Goal: Check status: Check status

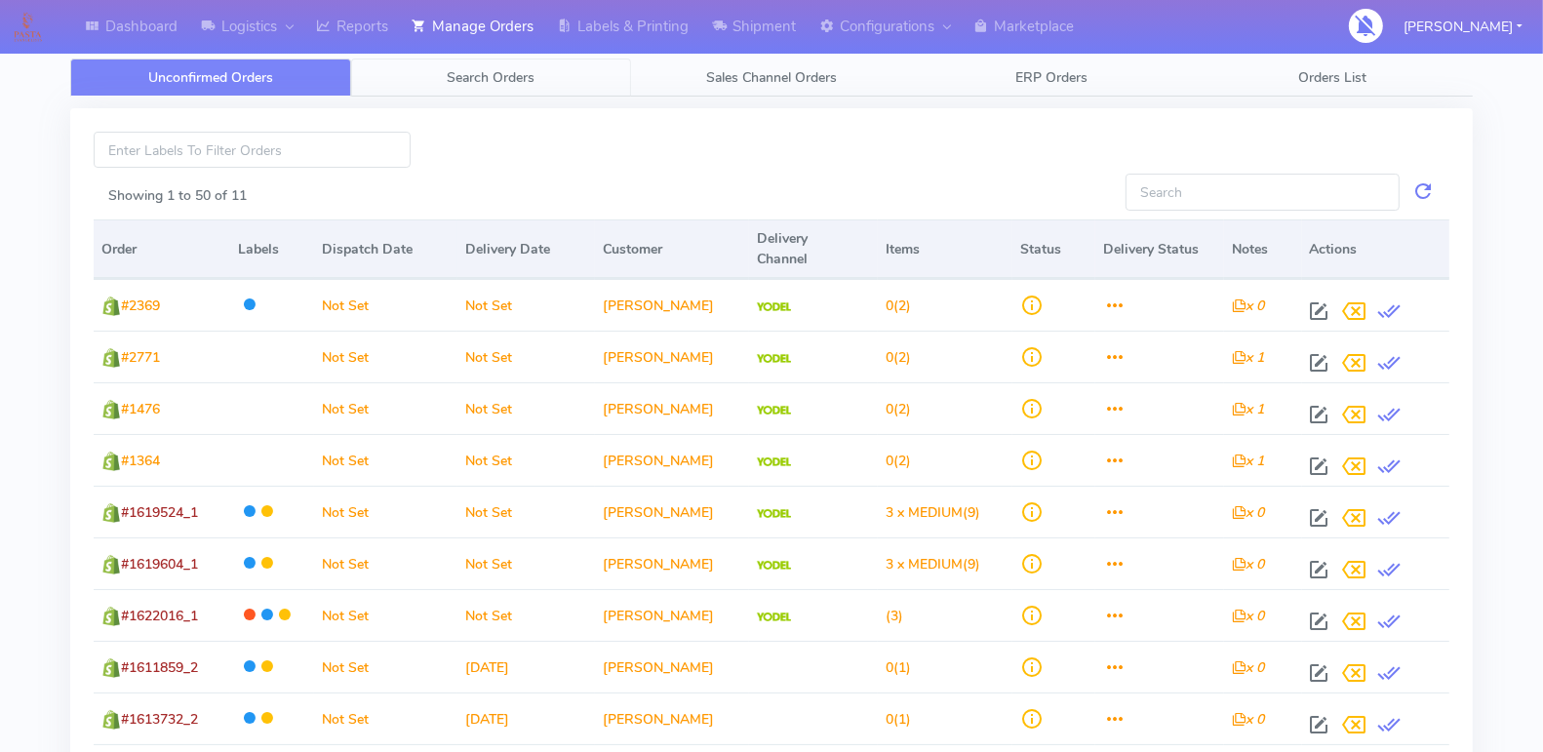
click at [495, 80] on span "Search Orders" at bounding box center [491, 77] width 88 height 19
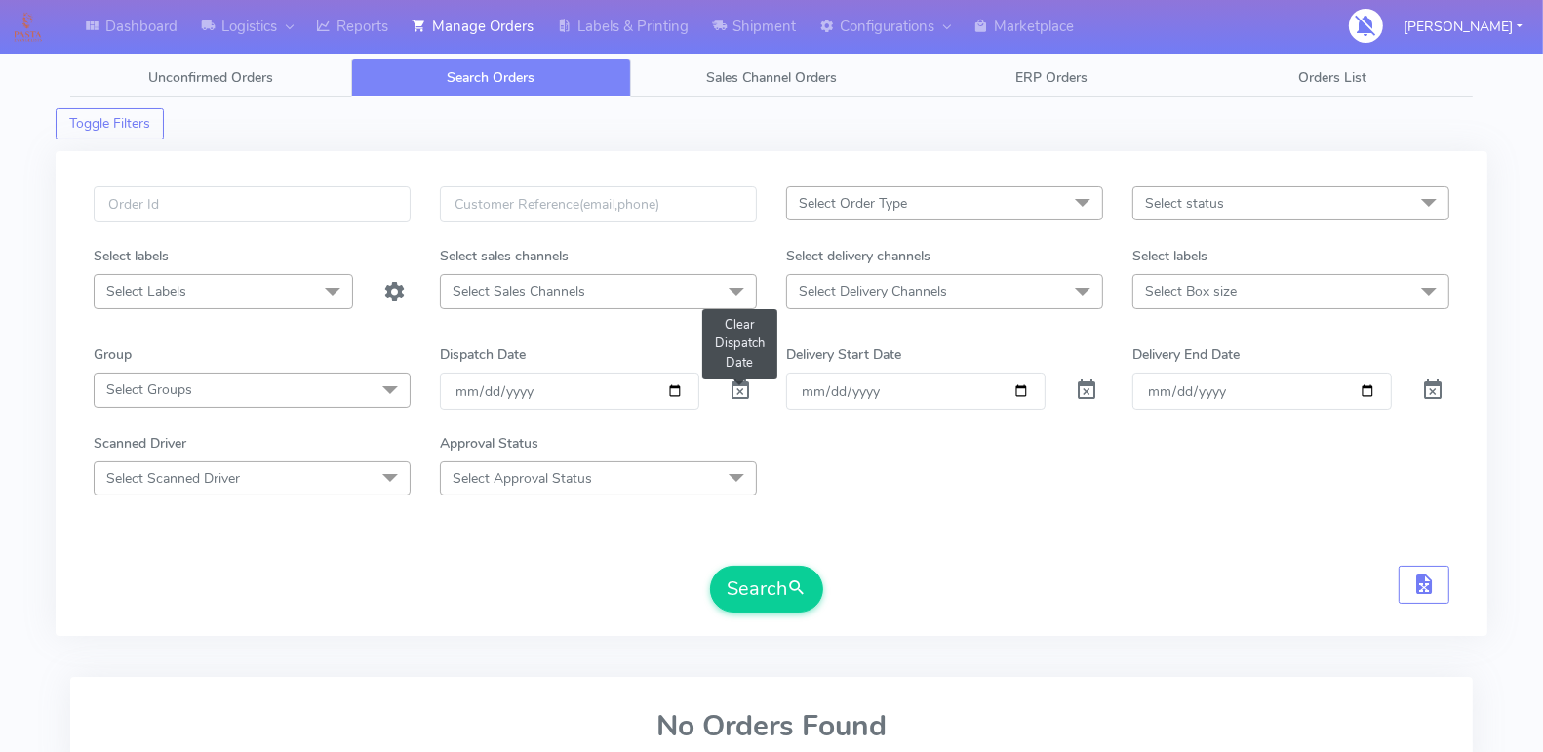
click at [746, 385] on span at bounding box center [740, 394] width 23 height 19
click at [1018, 384] on input "Order" at bounding box center [915, 391] width 259 height 36
type input "[DATE]"
click at [1365, 385] on input "Delivery End Date" at bounding box center [1261, 391] width 259 height 36
type input "[DATE]"
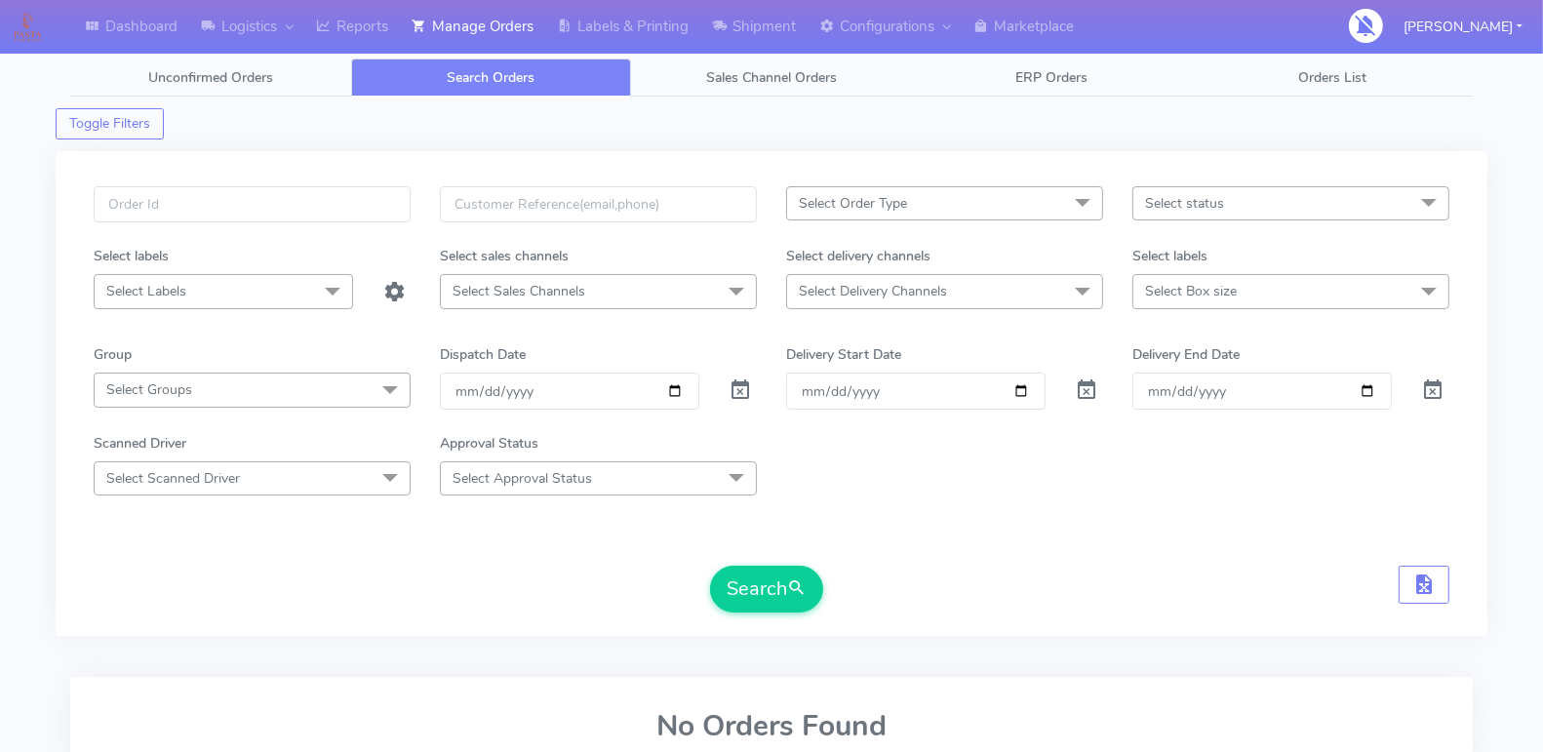
click at [1287, 199] on span "Select status" at bounding box center [1290, 203] width 317 height 34
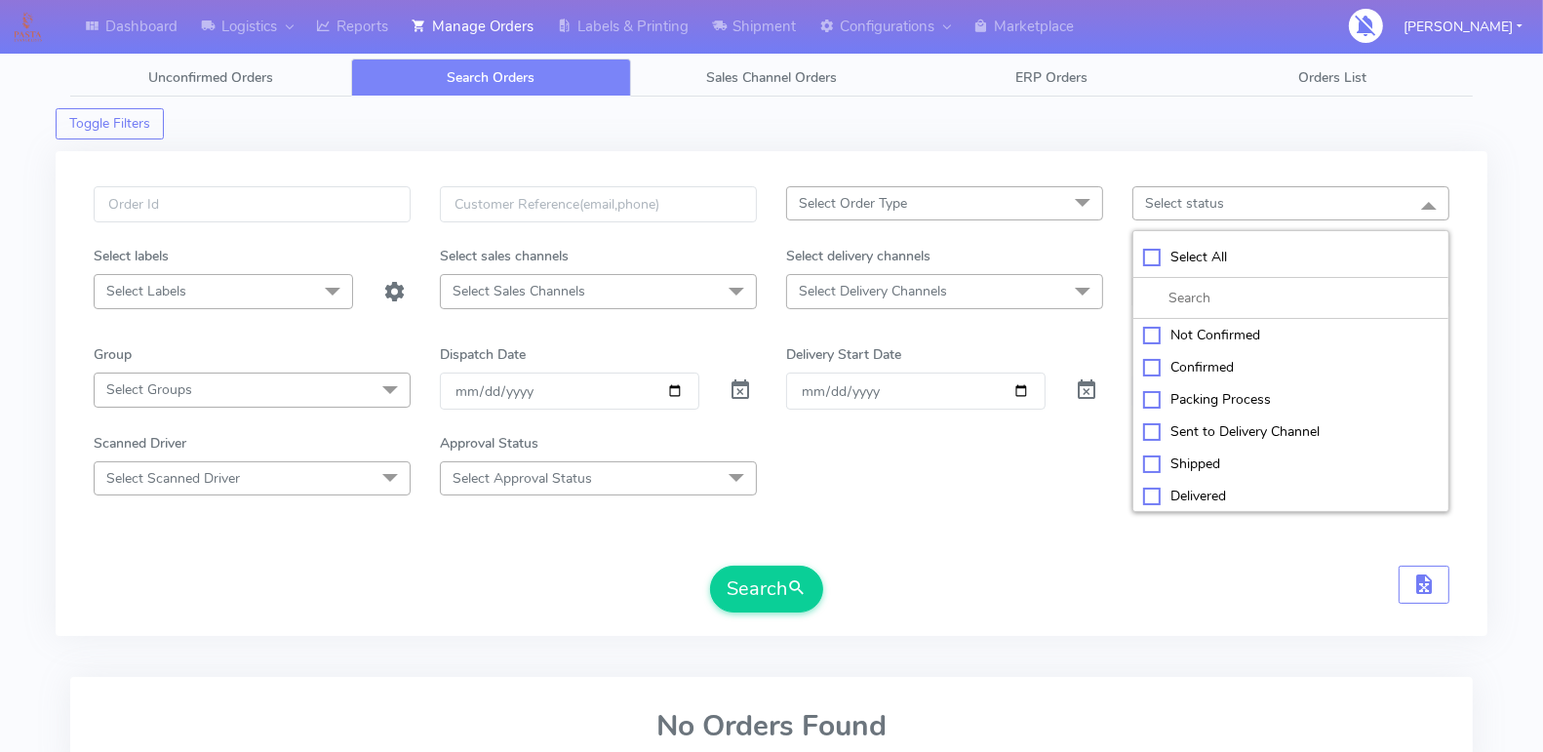
click at [1153, 251] on div "Select All" at bounding box center [1291, 257] width 296 height 20
checkbox input "true"
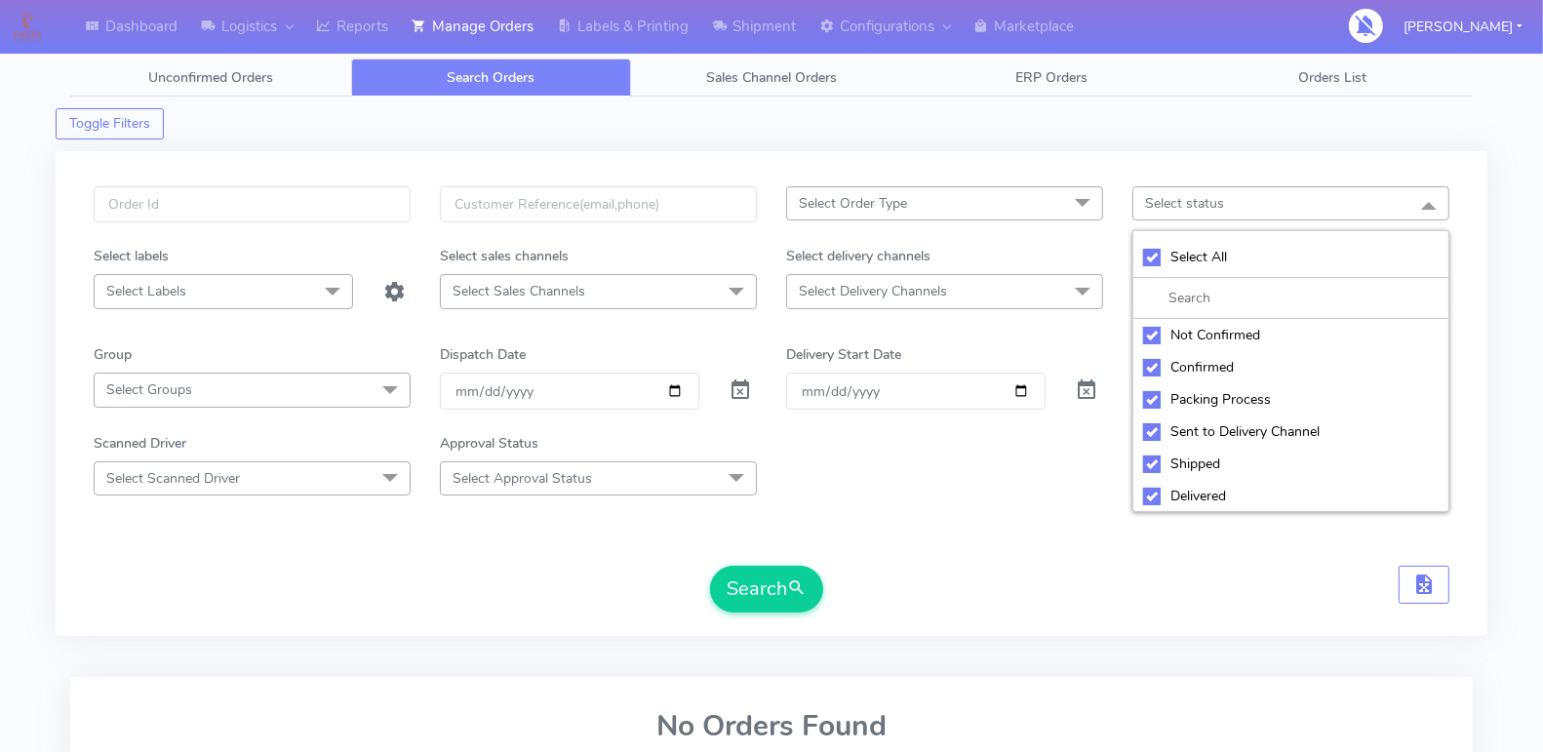
checkbox input "true"
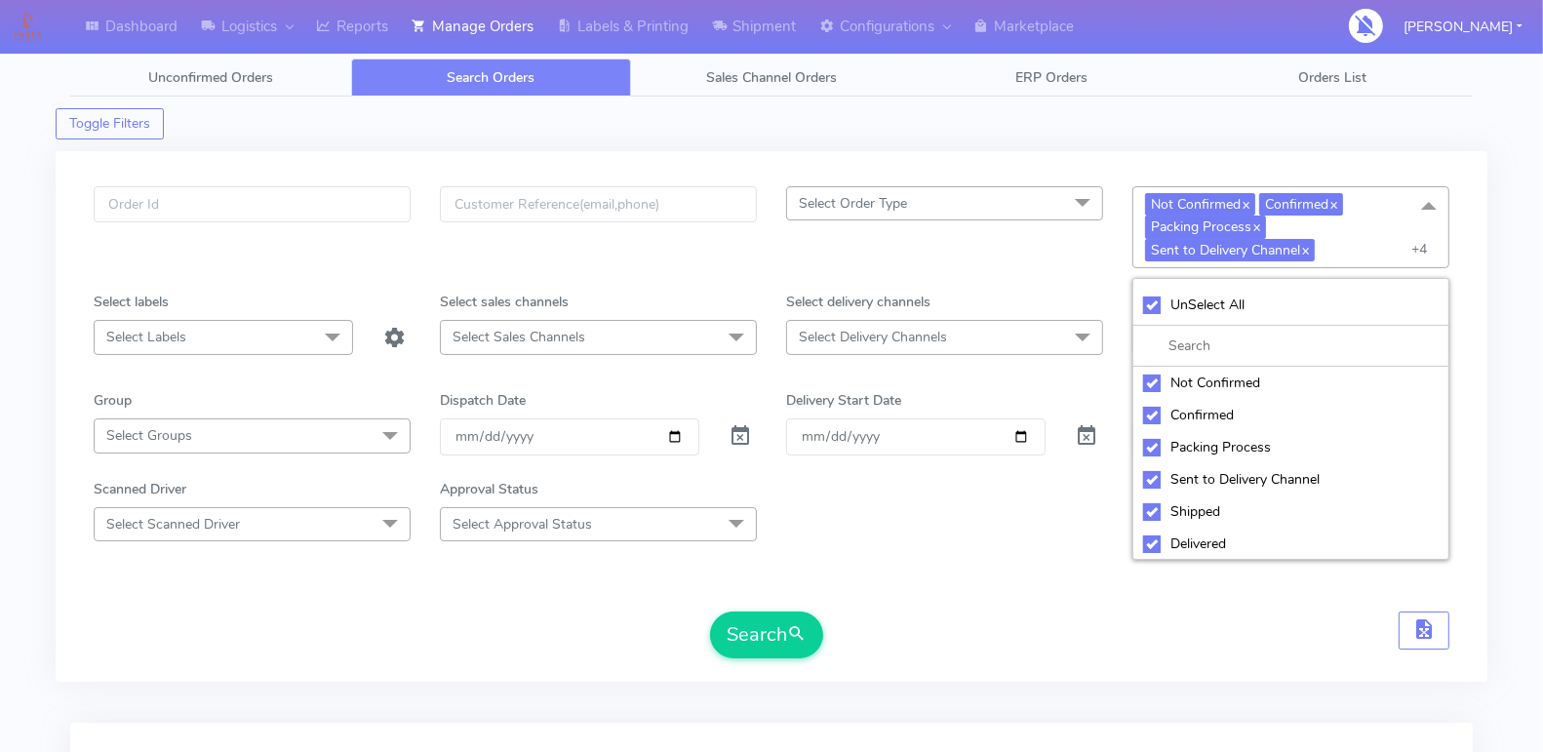
click at [1148, 379] on div "Not Confirmed" at bounding box center [1291, 383] width 296 height 20
checkbox input "false"
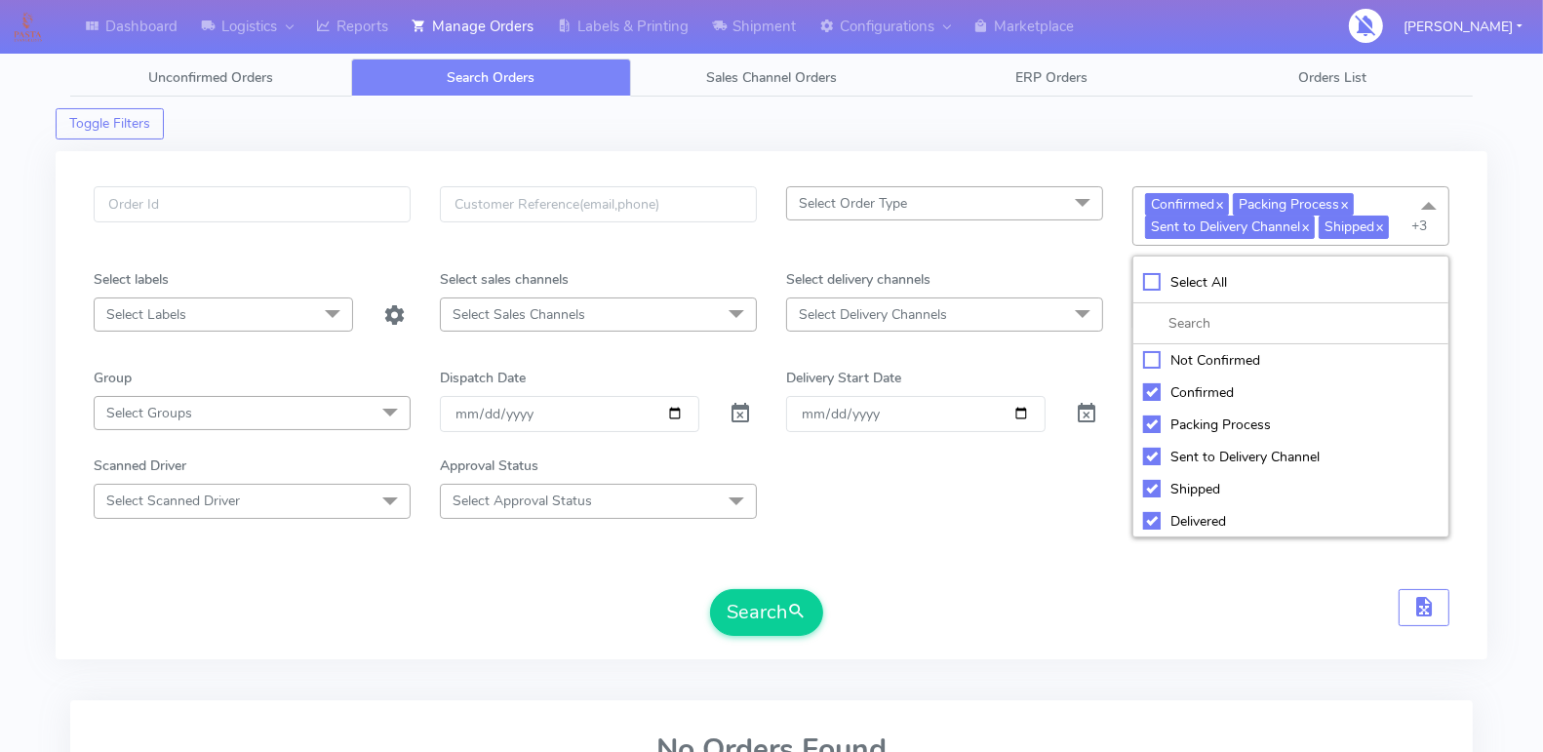
scroll to position [64, 0]
click at [1147, 512] on div "Cancelled" at bounding box center [1291, 521] width 296 height 20
checkbox input "false"
click at [1149, 488] on div "Rejected" at bounding box center [1291, 489] width 296 height 20
checkbox input "false"
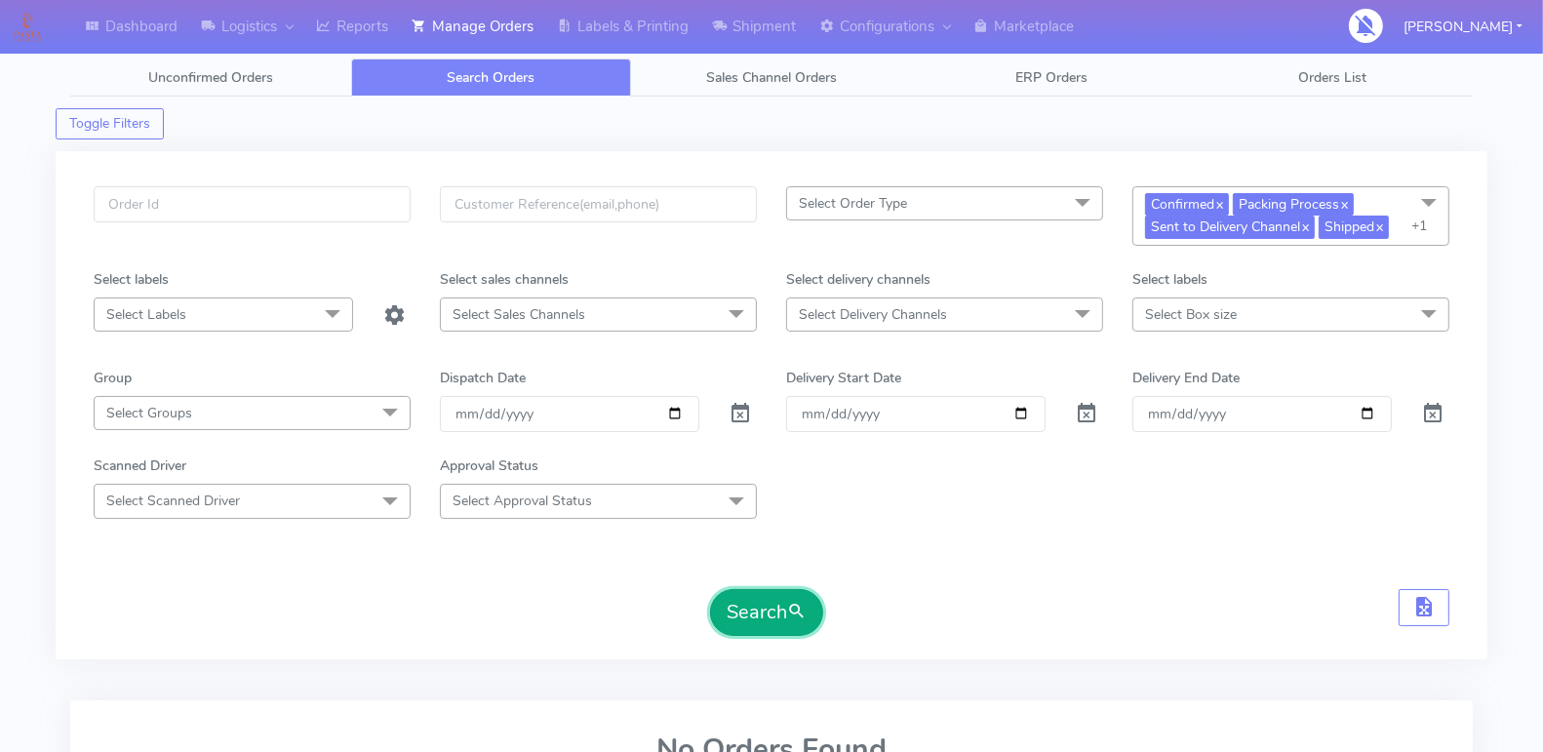
click at [759, 599] on button "Search" at bounding box center [766, 612] width 113 height 47
click at [1021, 306] on span "Select Delivery Channels" at bounding box center [944, 314] width 317 height 34
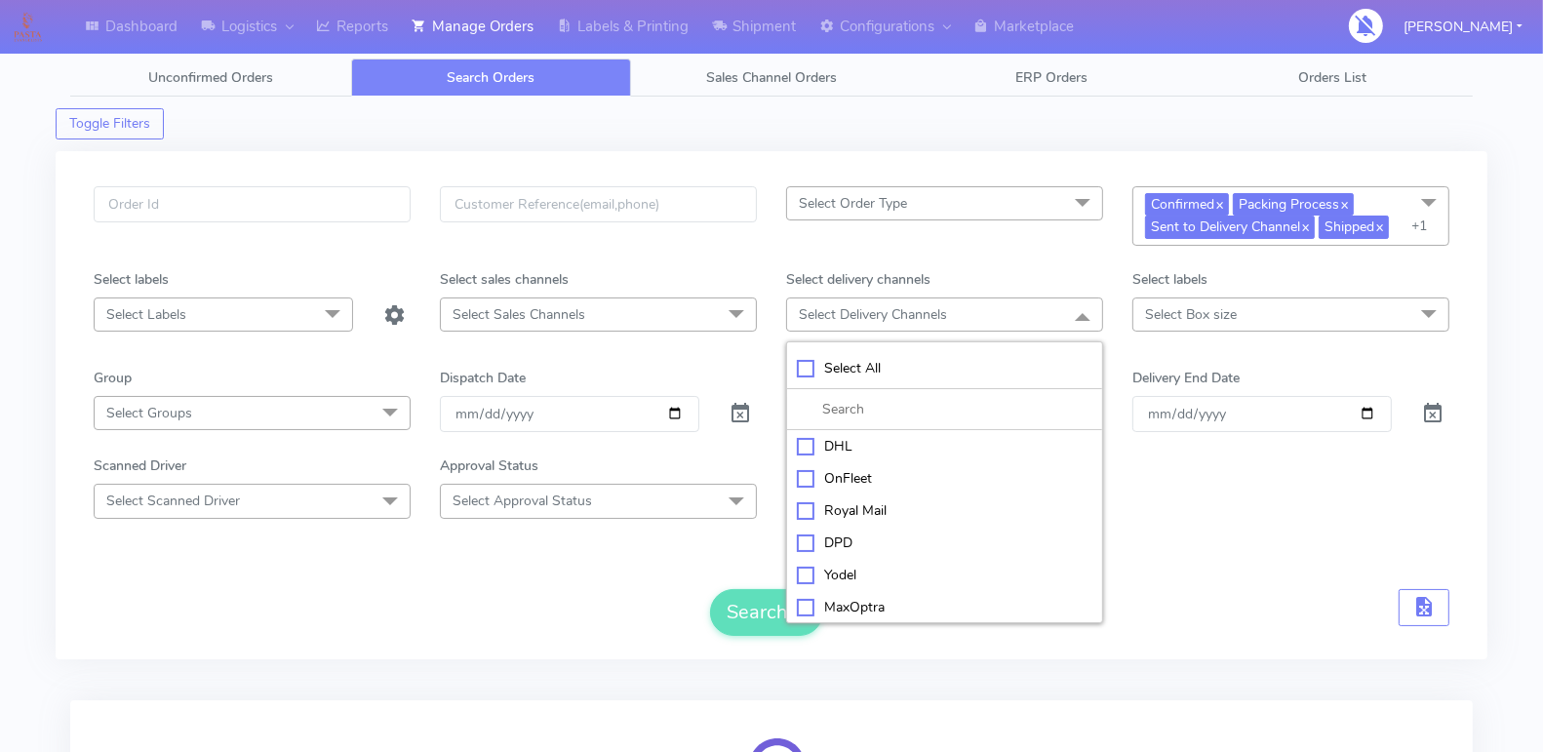
click at [801, 573] on div "Yodel" at bounding box center [945, 575] width 296 height 20
checkbox input "true"
click at [745, 549] on form "Select Order Type Select All MEALS ATAVI One Off Pasta Club Gift Kit Event Unkn…" at bounding box center [772, 411] width 1356 height 451
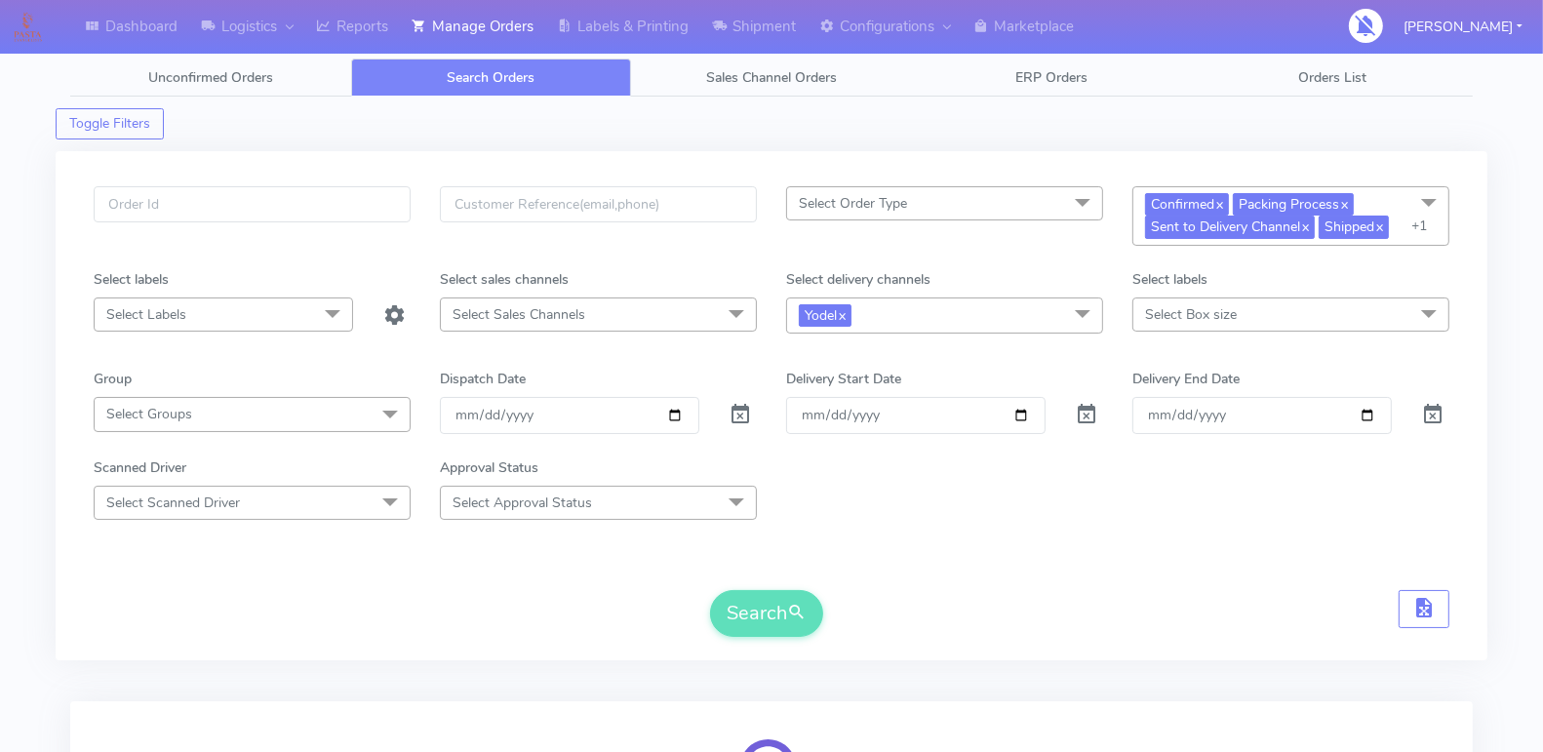
scroll to position [271, 0]
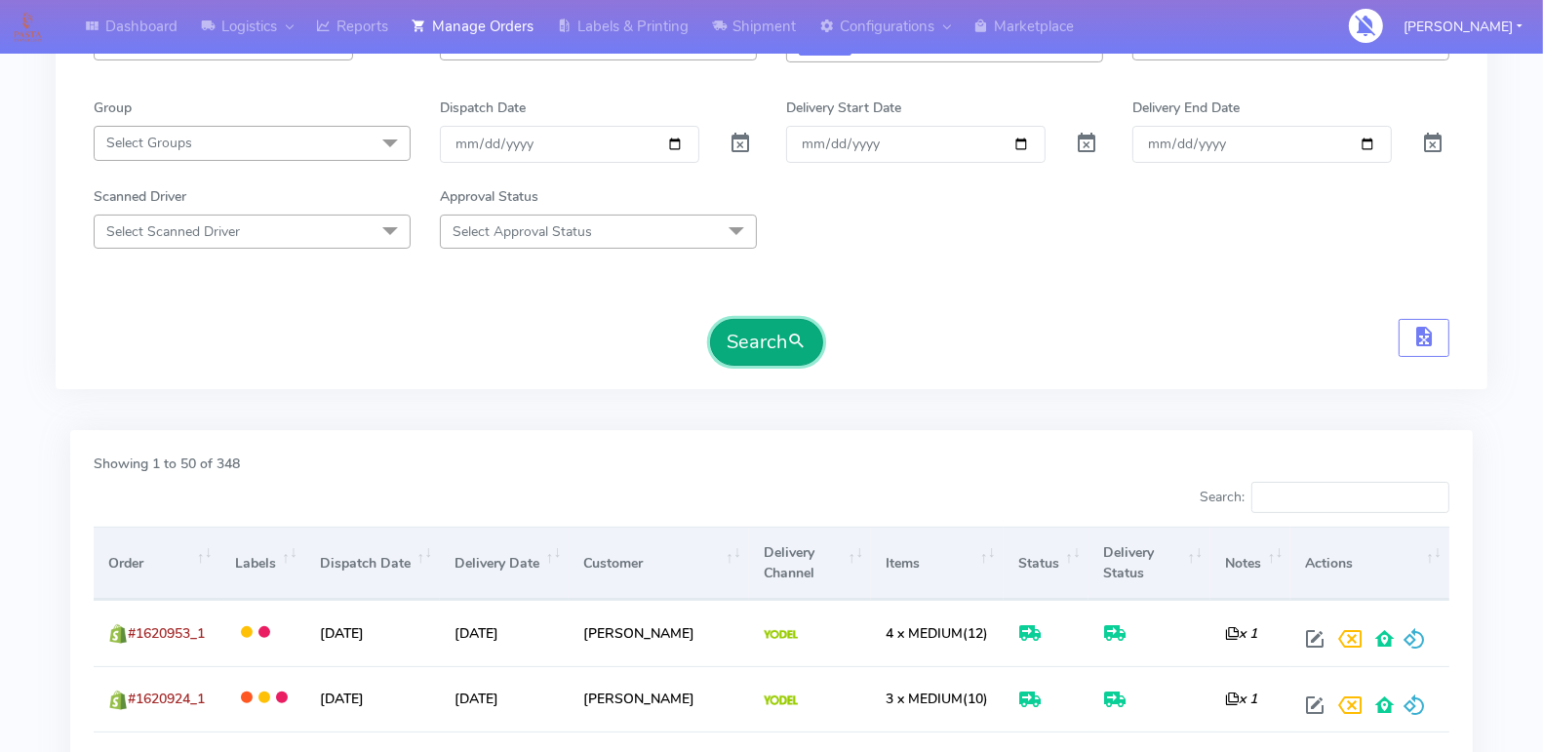
click at [802, 349] on button "Search" at bounding box center [766, 342] width 113 height 47
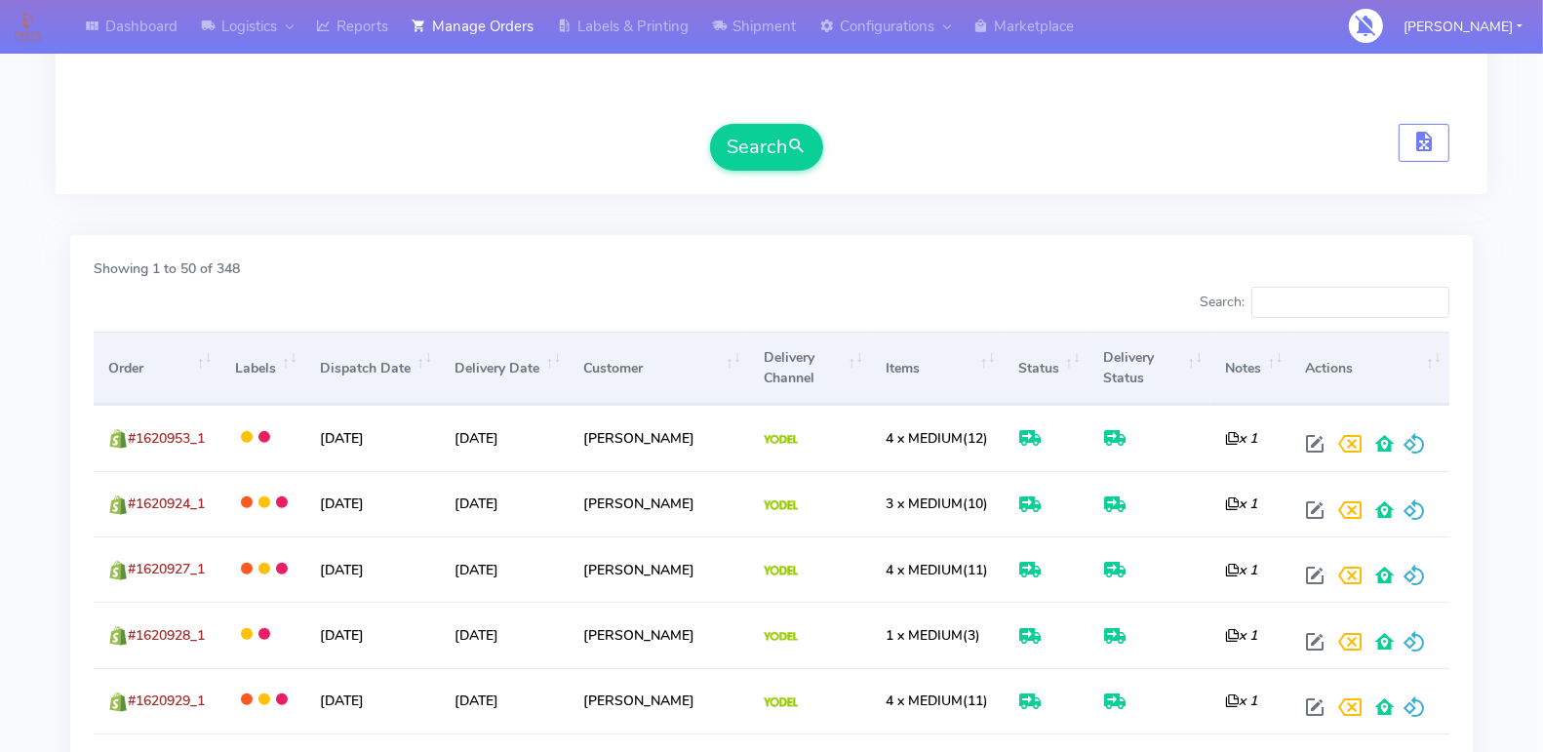
scroll to position [455, 0]
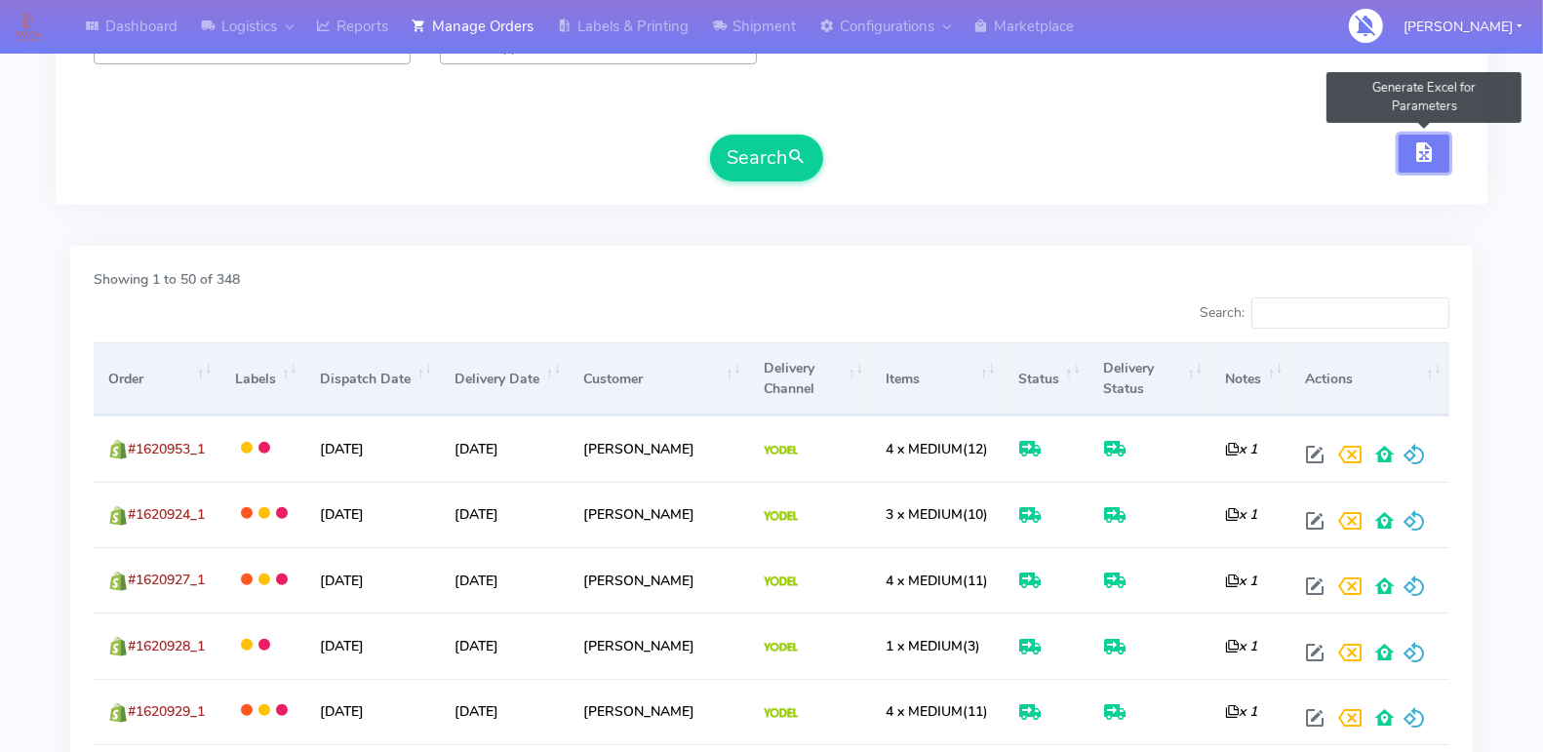
click at [1423, 159] on button "button" at bounding box center [1424, 154] width 51 height 38
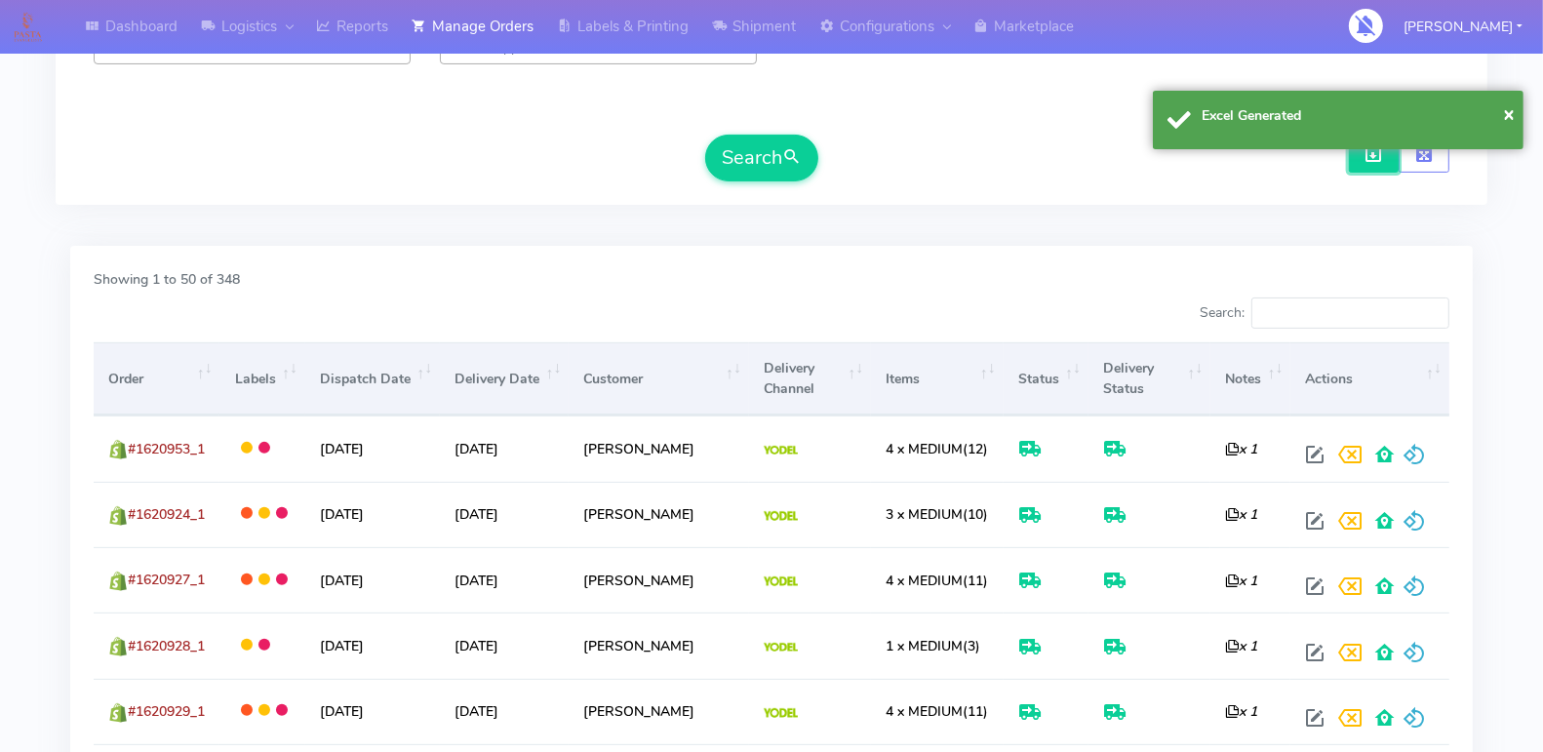
click at [1369, 160] on button "button" at bounding box center [1374, 154] width 51 height 38
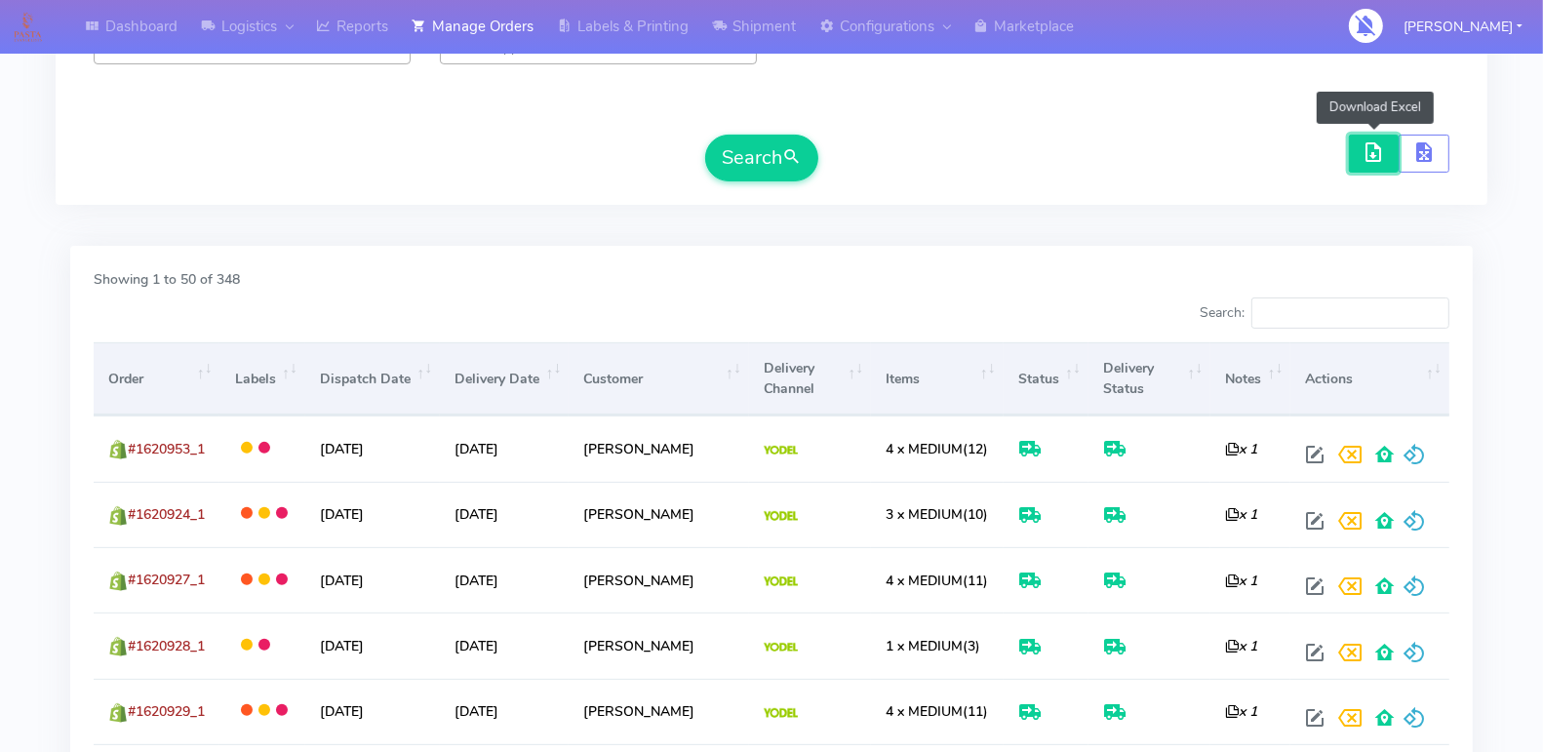
click at [1376, 150] on span "button" at bounding box center [1374, 156] width 23 height 19
